Goal: Information Seeking & Learning: Learn about a topic

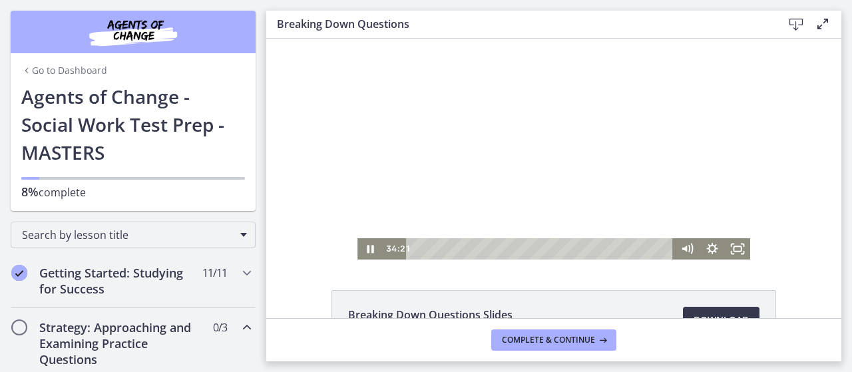
scroll to position [3, 0]
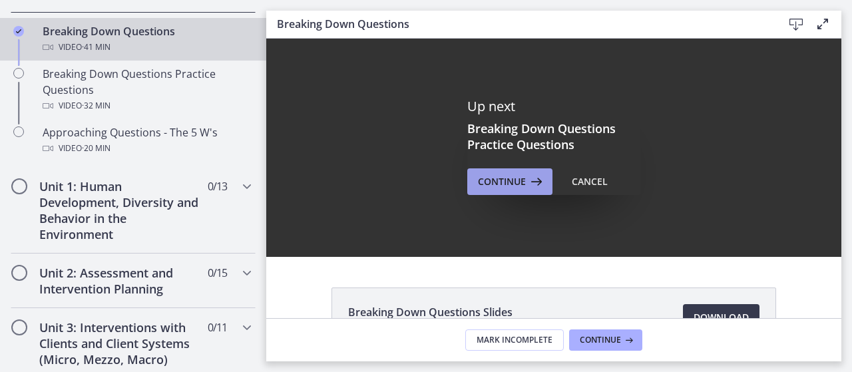
click at [507, 183] on span "Continue" at bounding box center [502, 182] width 48 height 16
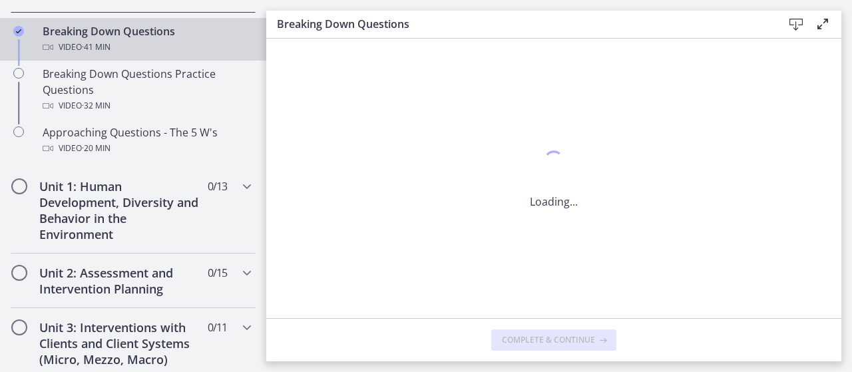
scroll to position [0, 0]
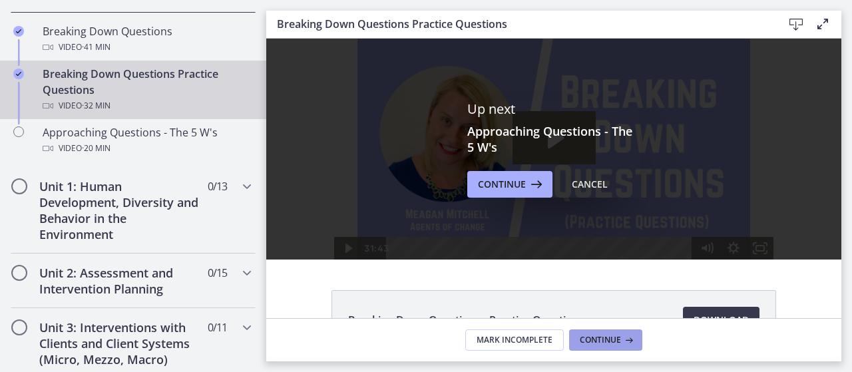
click at [611, 335] on span "Continue" at bounding box center [599, 340] width 41 height 11
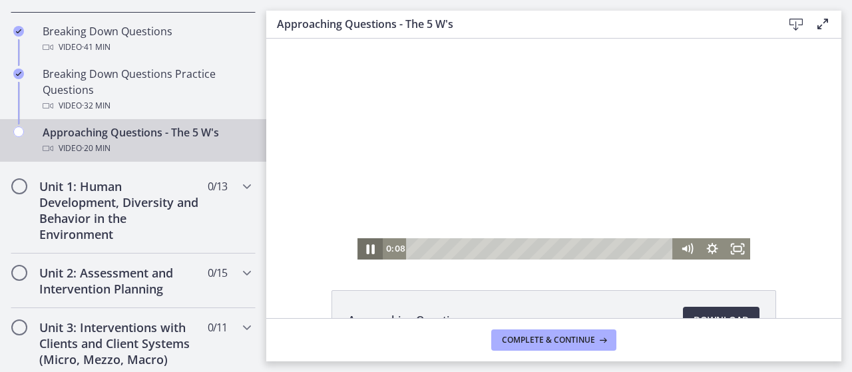
click at [367, 244] on icon "Pause" at bounding box center [370, 248] width 31 height 25
